Goal: Information Seeking & Learning: Compare options

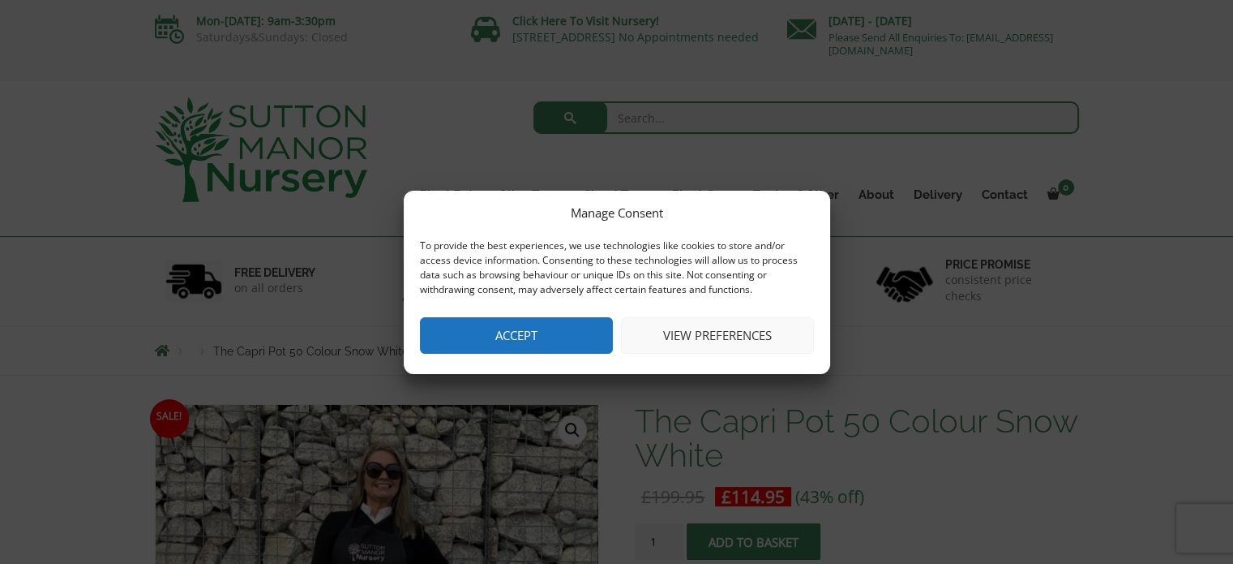
click at [558, 336] on button "Accept" at bounding box center [516, 335] width 193 height 36
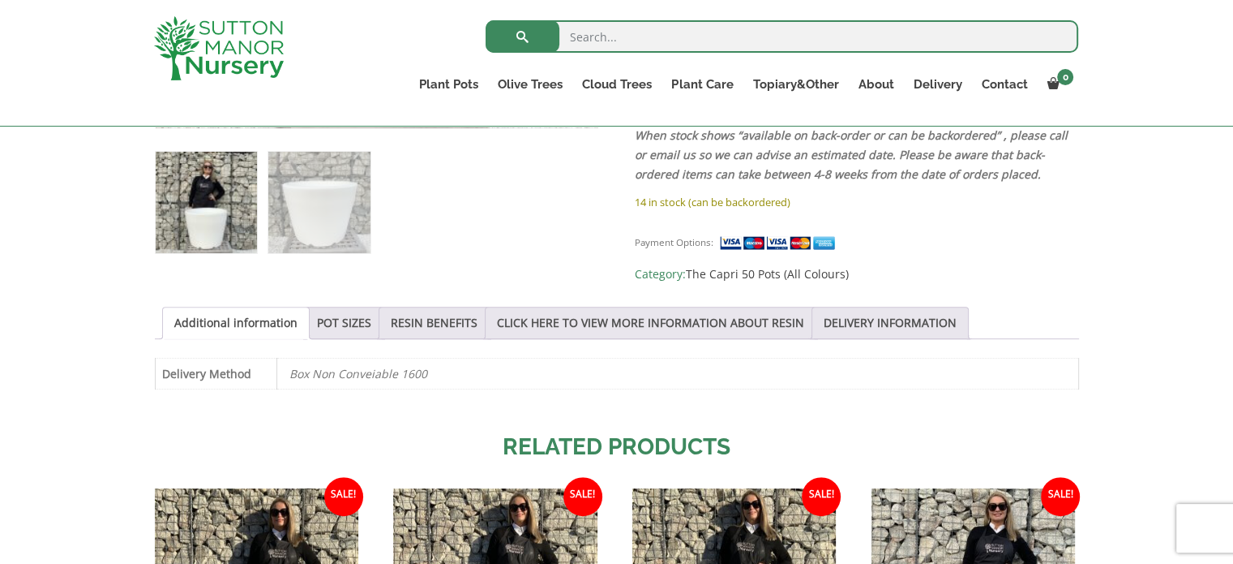
scroll to position [689, 0]
click at [344, 317] on link "POT SIZES" at bounding box center [344, 323] width 54 height 31
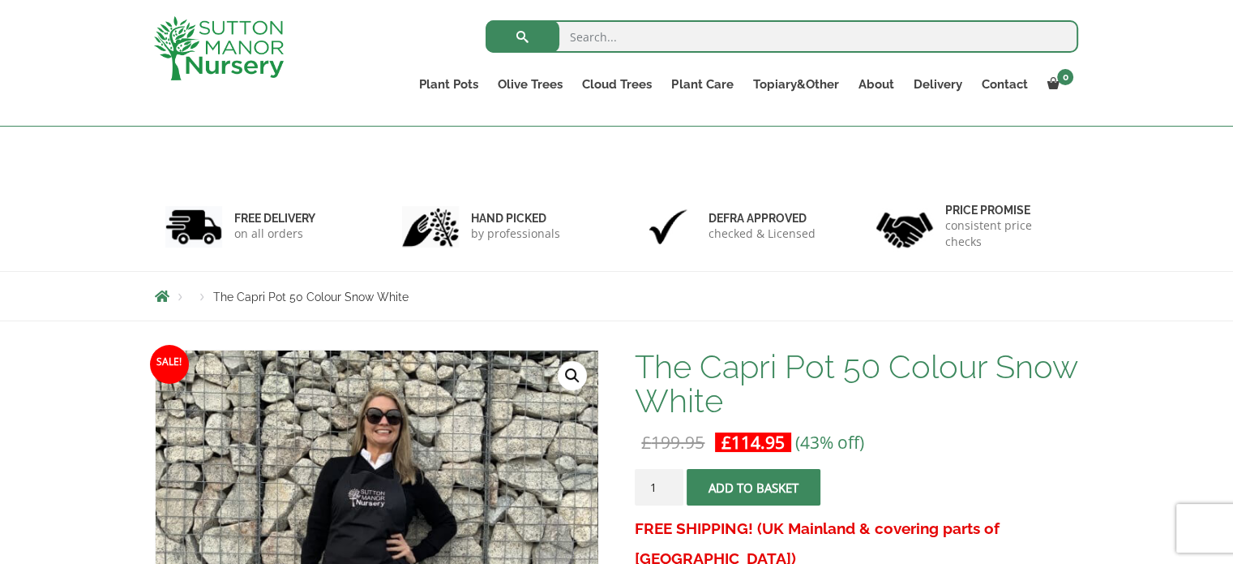
scroll to position [0, 0]
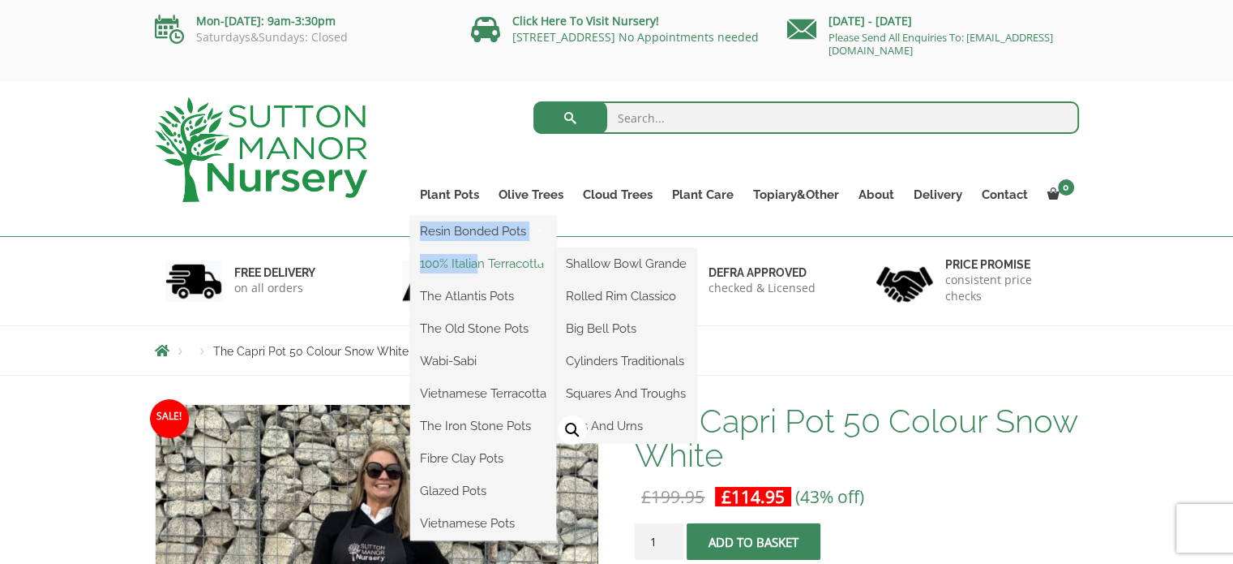
drag, startPoint x: 448, startPoint y: 203, endPoint x: 482, endPoint y: 265, distance: 71.1
click at [482, 265] on ul "Resin Bonded Pots The Amalfi Pots The Milan Pots The Capri Pots The Brunello Po…" at bounding box center [483, 378] width 146 height 324
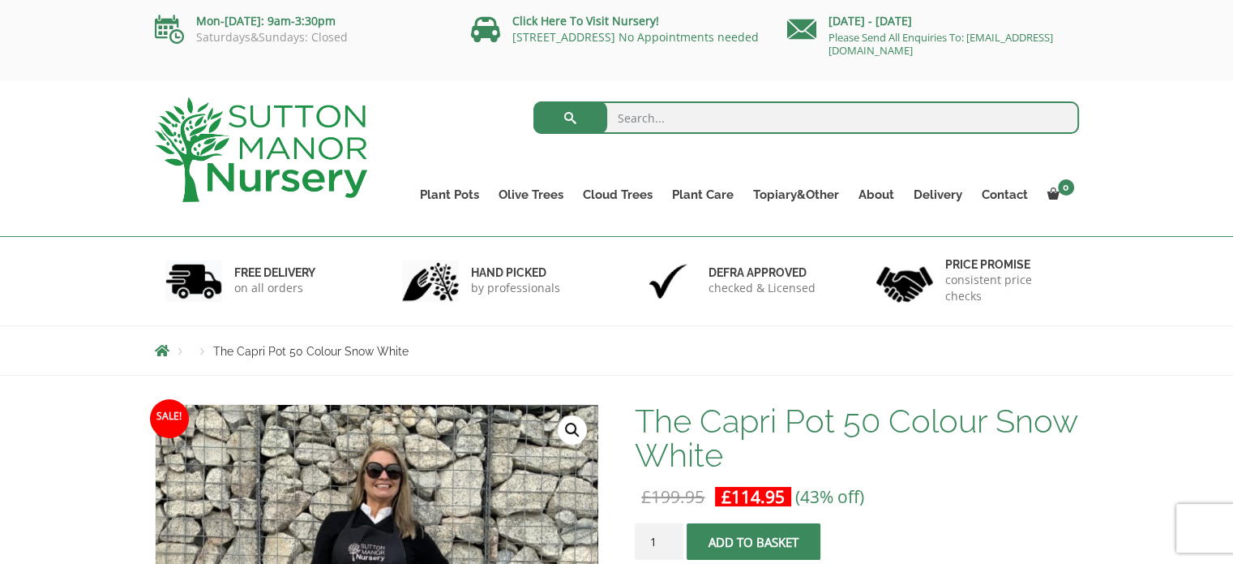
click at [353, 246] on div "FREE DELIVERY on all orders" at bounding box center [262, 281] width 238 height 88
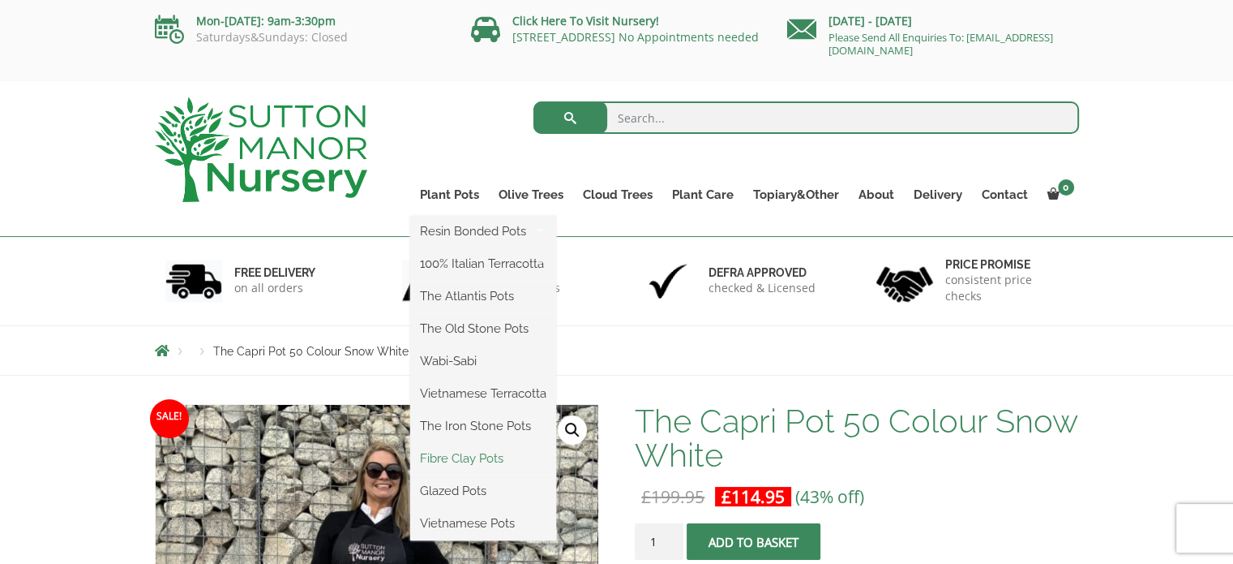
click at [466, 460] on link "Fibre Clay Pots" at bounding box center [483, 458] width 146 height 24
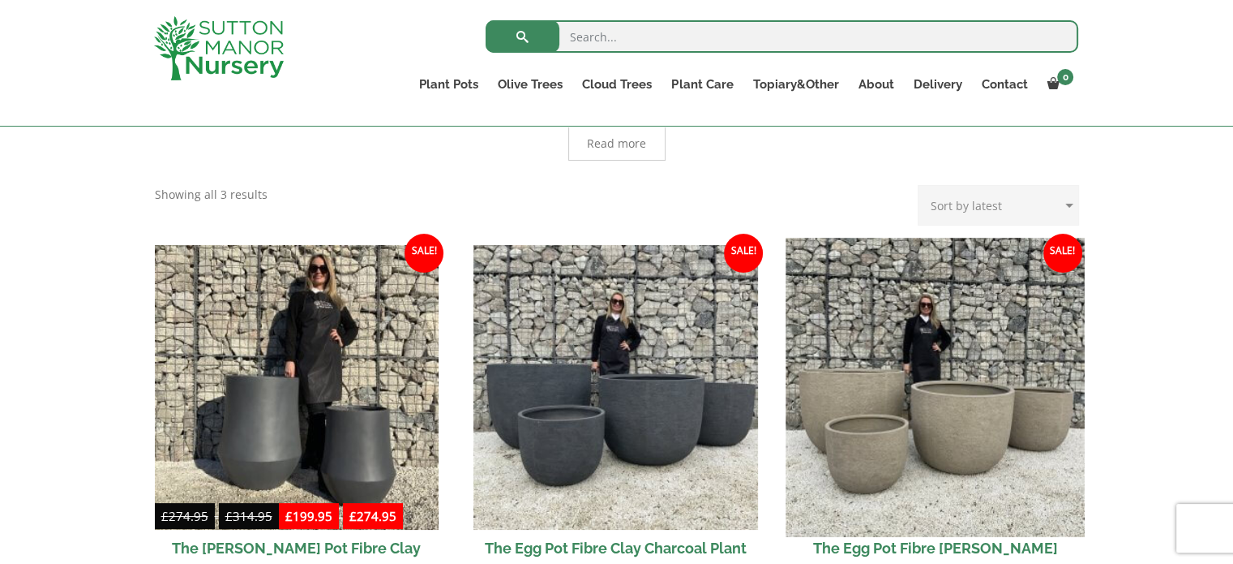
scroll to position [362, 0]
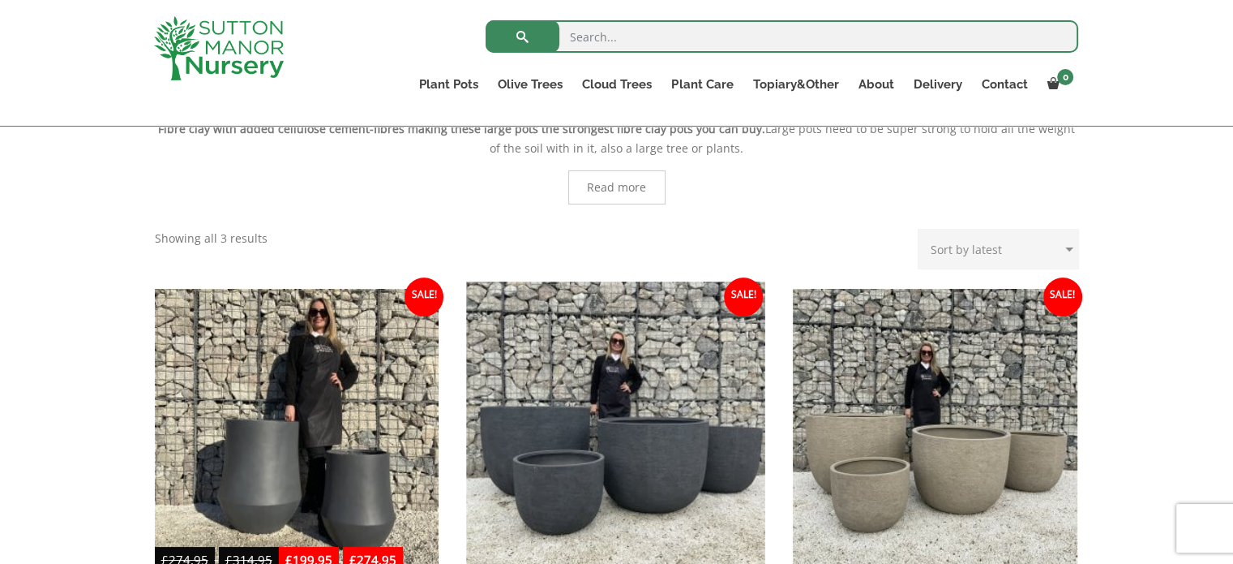
click at [670, 406] on img at bounding box center [616, 430] width 298 height 298
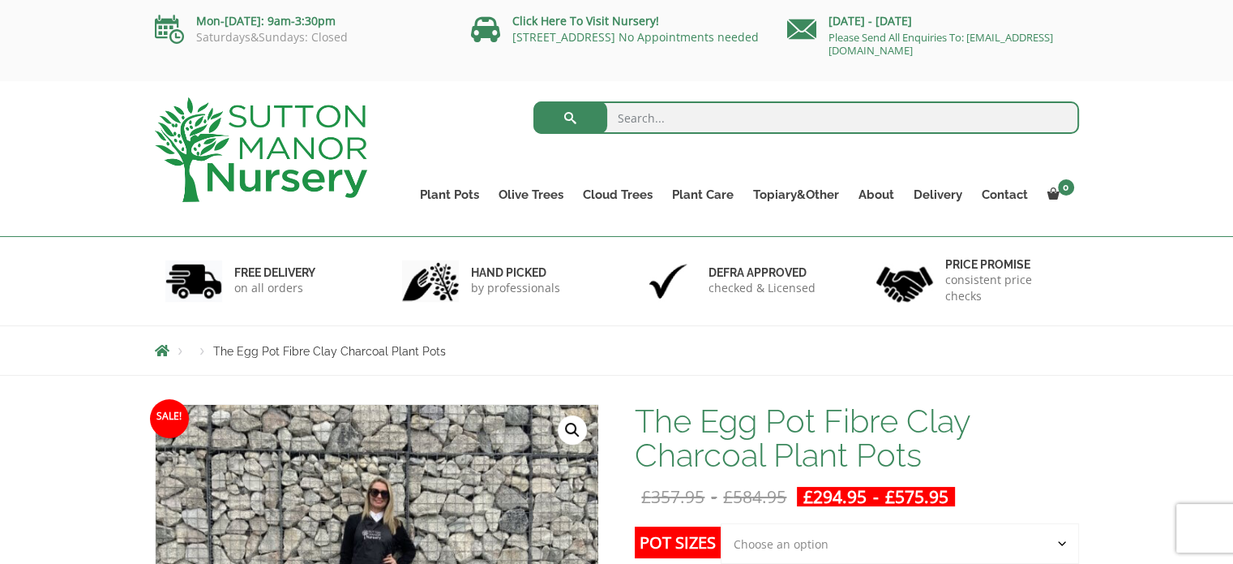
scroll to position [269, 0]
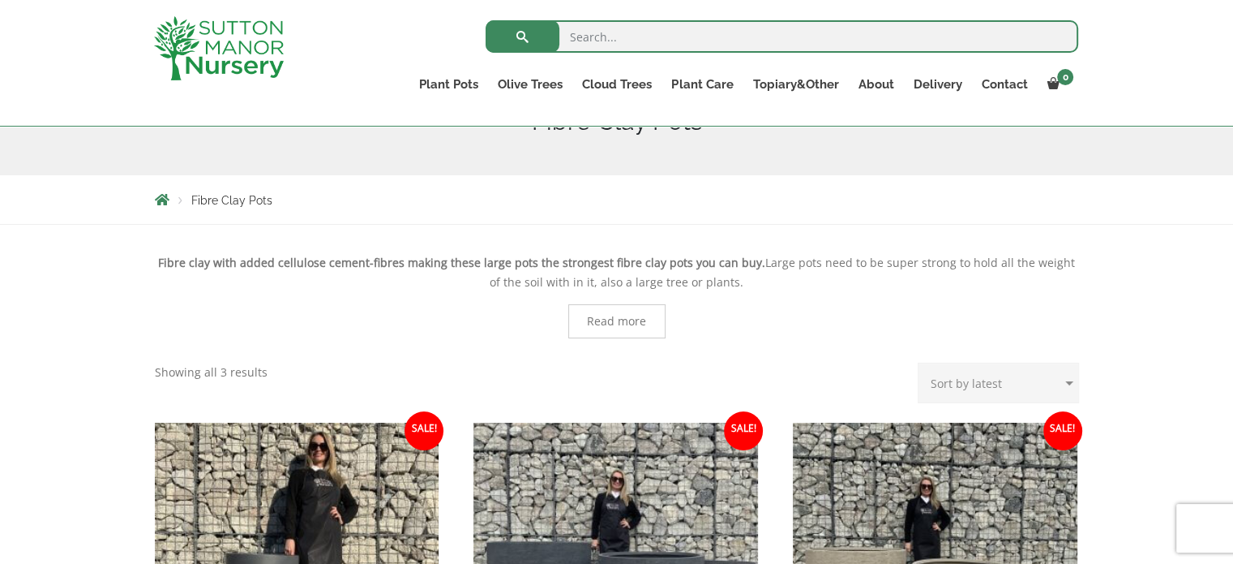
scroll to position [174, 0]
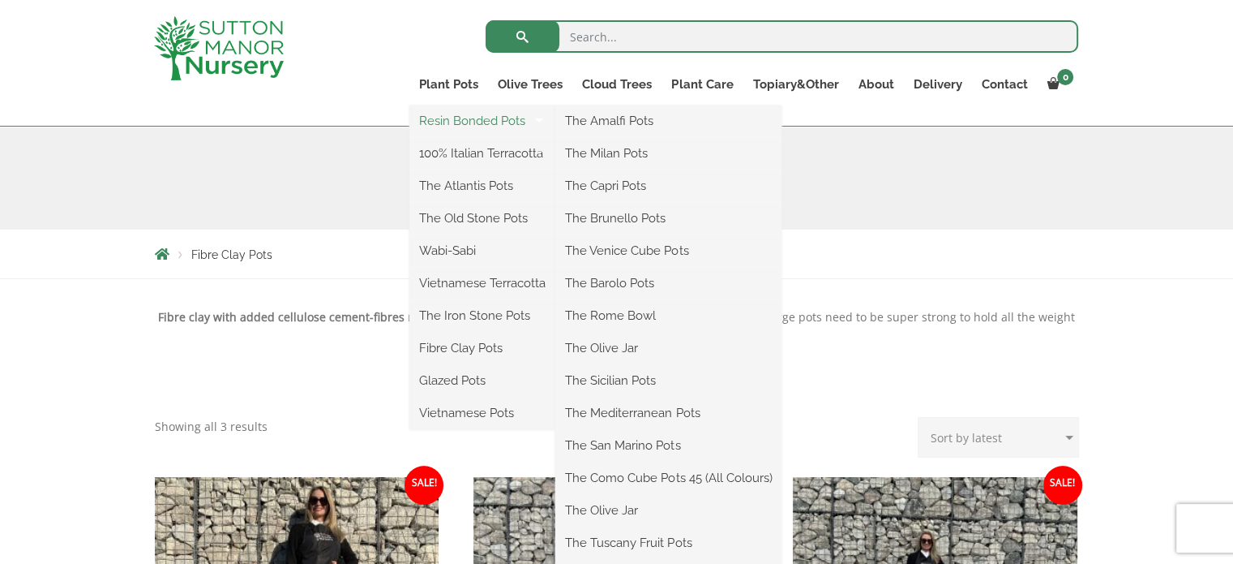
click at [478, 122] on link "Resin Bonded Pots" at bounding box center [482, 121] width 146 height 24
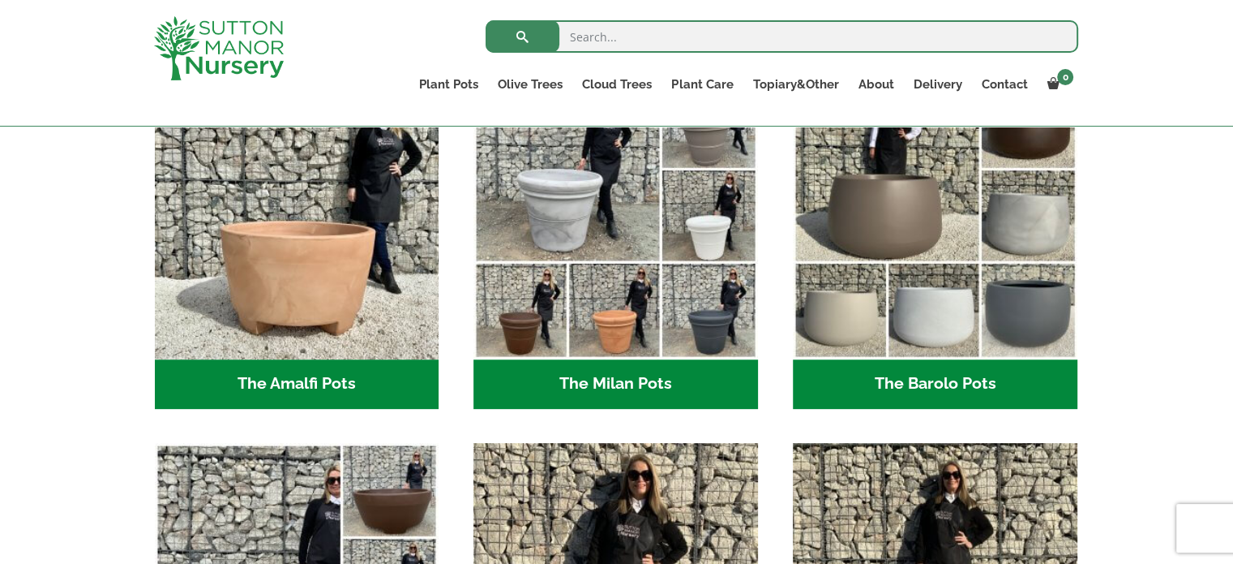
scroll to position [470, 0]
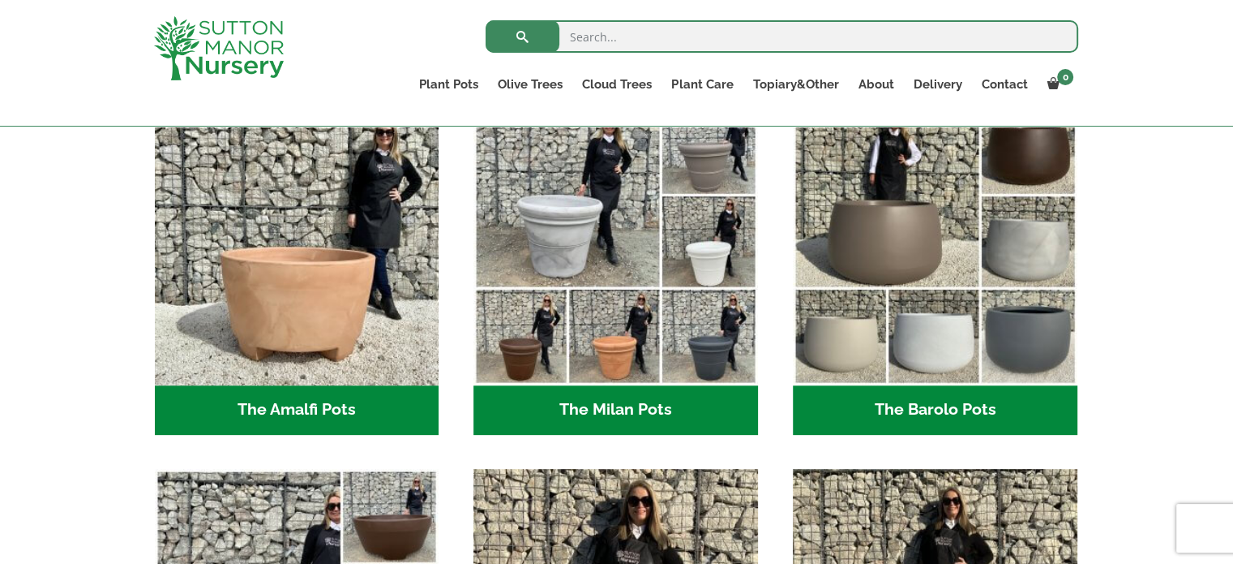
click at [966, 281] on img "Visit product category The Barolo Pots" at bounding box center [935, 243] width 285 height 285
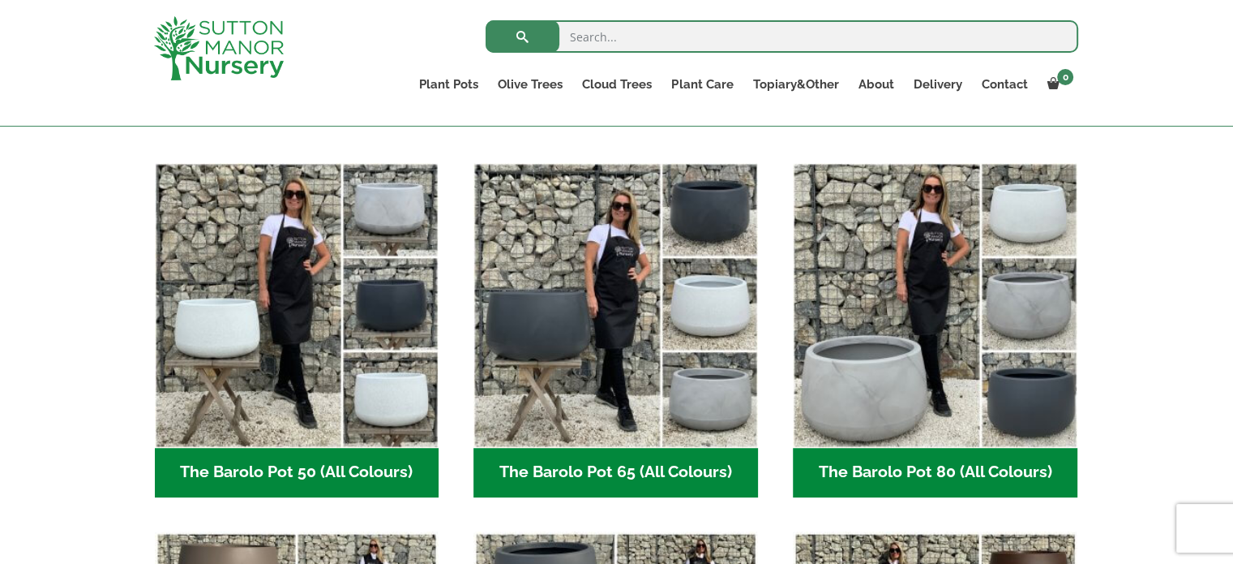
scroll to position [480, 0]
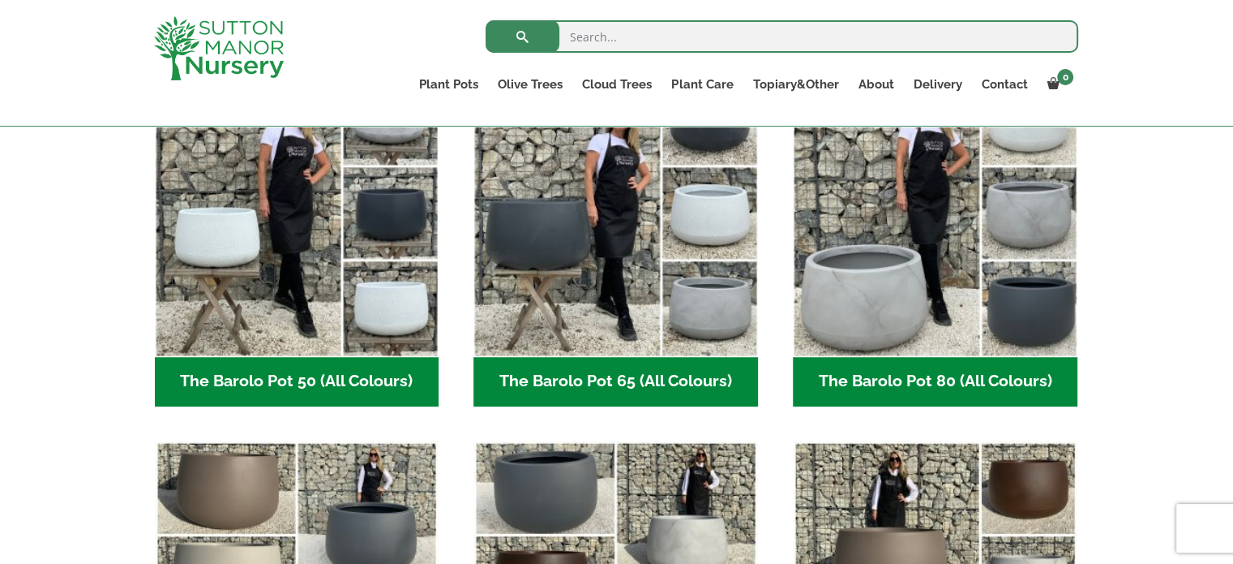
click at [386, 378] on h2 "The Barolo Pot 50 (All Colours) (7)" at bounding box center [297, 382] width 285 height 50
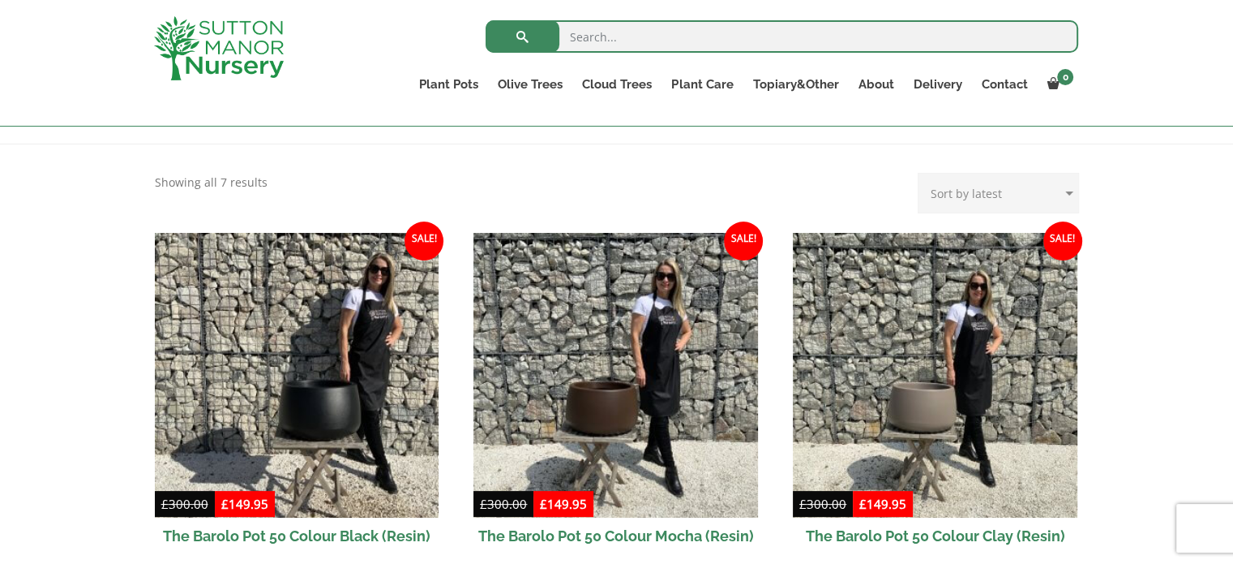
scroll to position [266, 0]
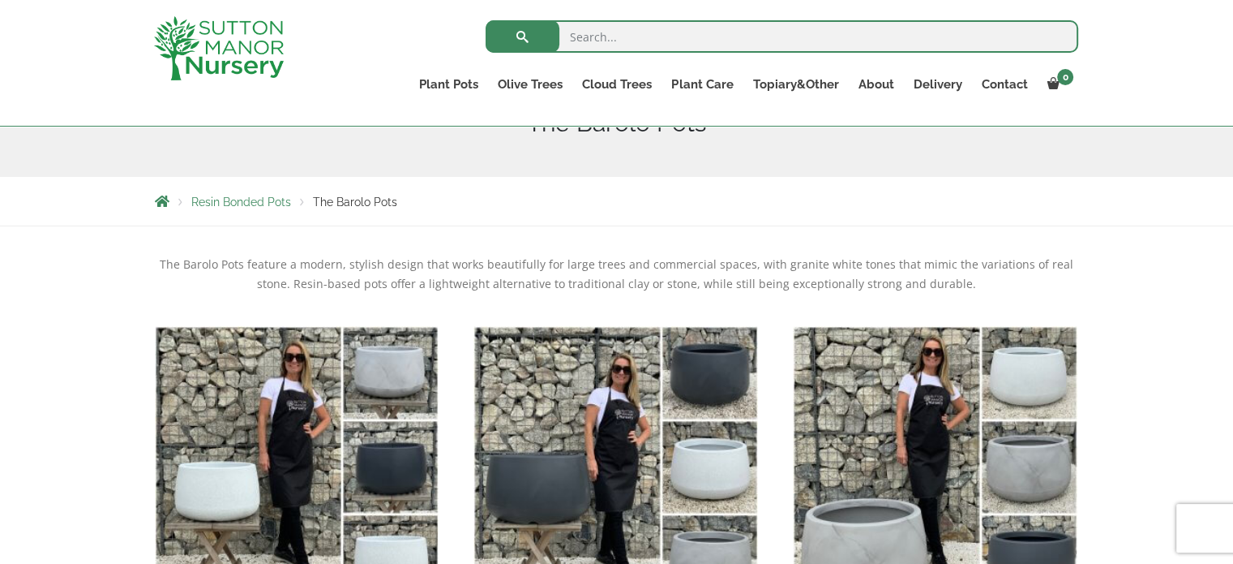
scroll to position [211, 0]
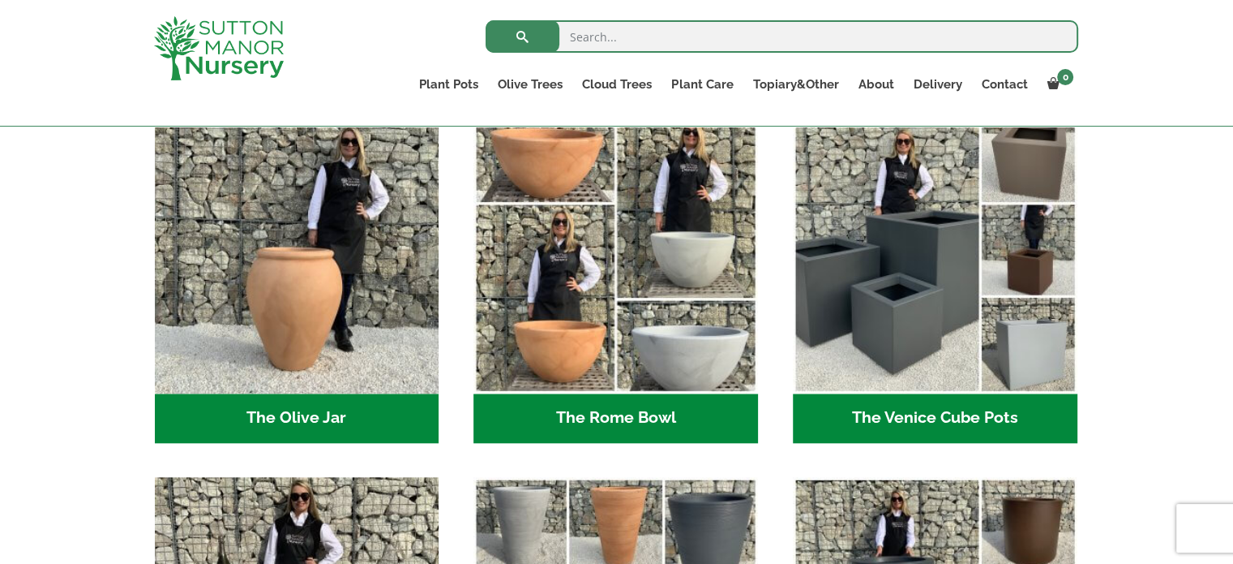
scroll to position [1498, 0]
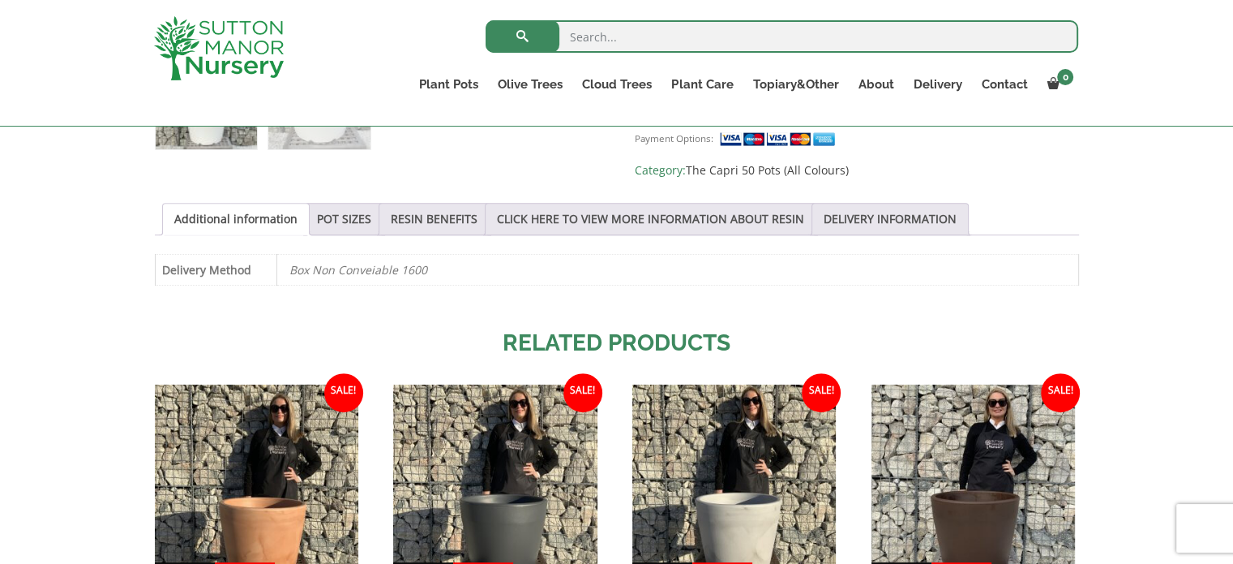
scroll to position [796, 0]
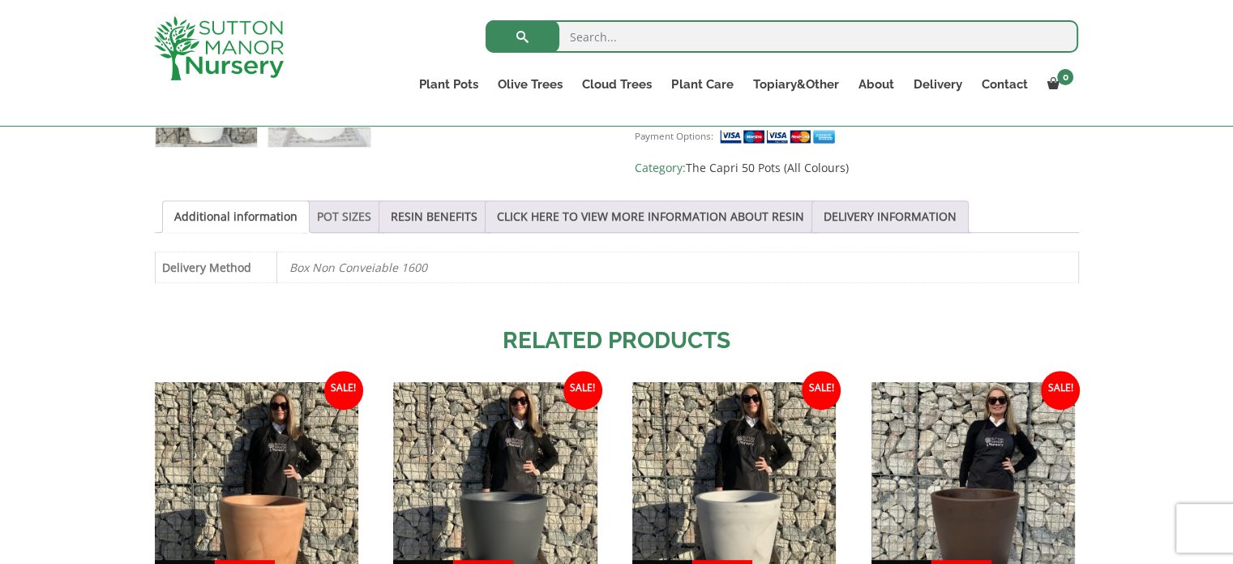
click at [340, 208] on link "POT SIZES" at bounding box center [344, 216] width 54 height 31
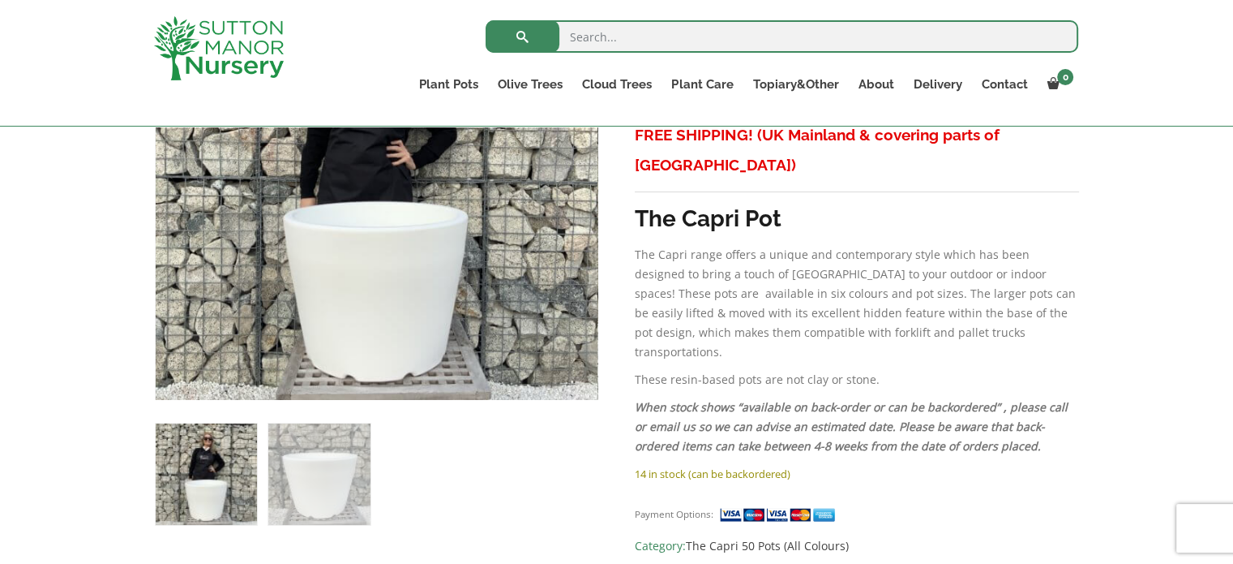
scroll to position [290, 0]
